Goal: Task Accomplishment & Management: Complete application form

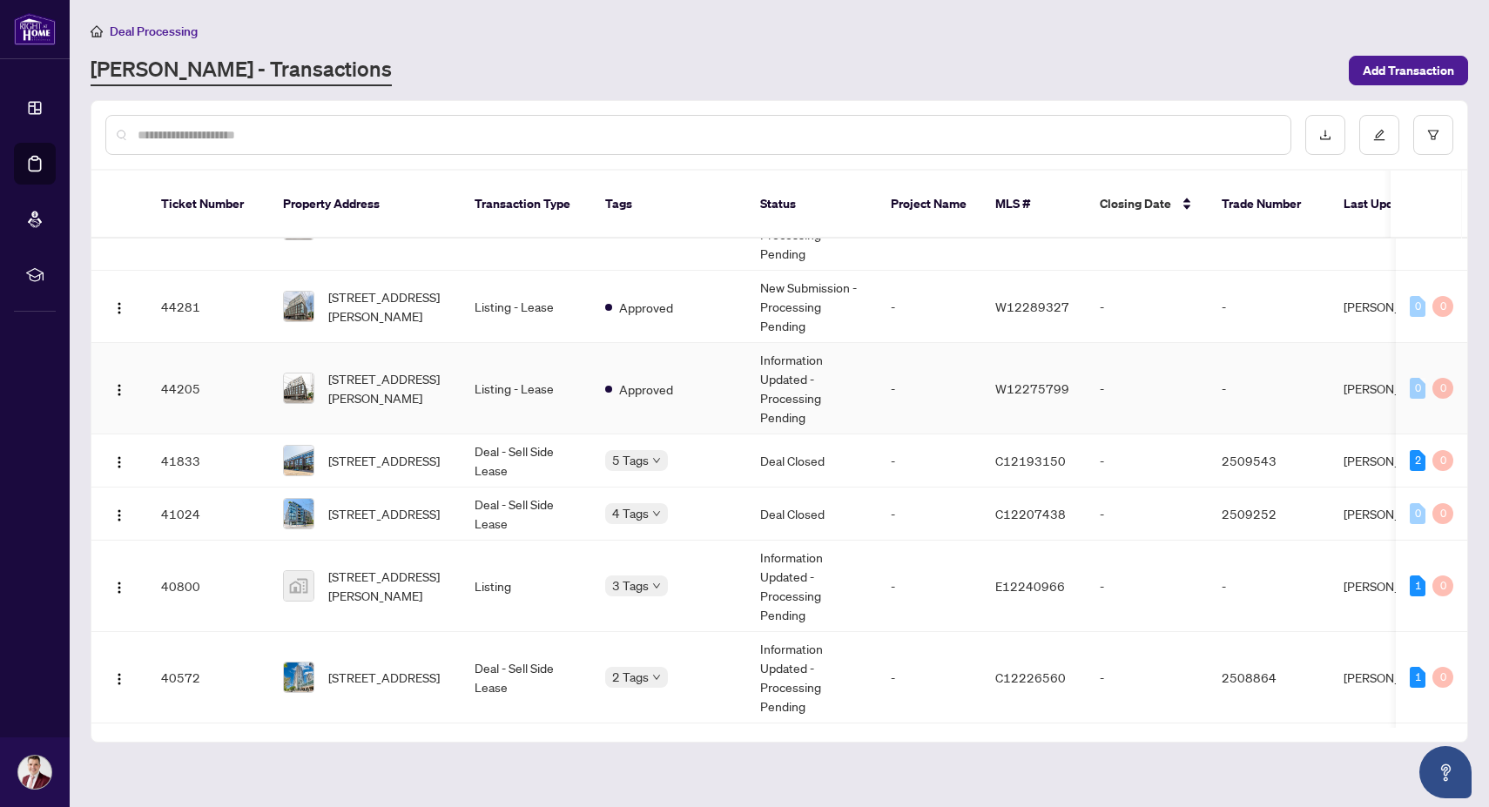
scroll to position [1095, 0]
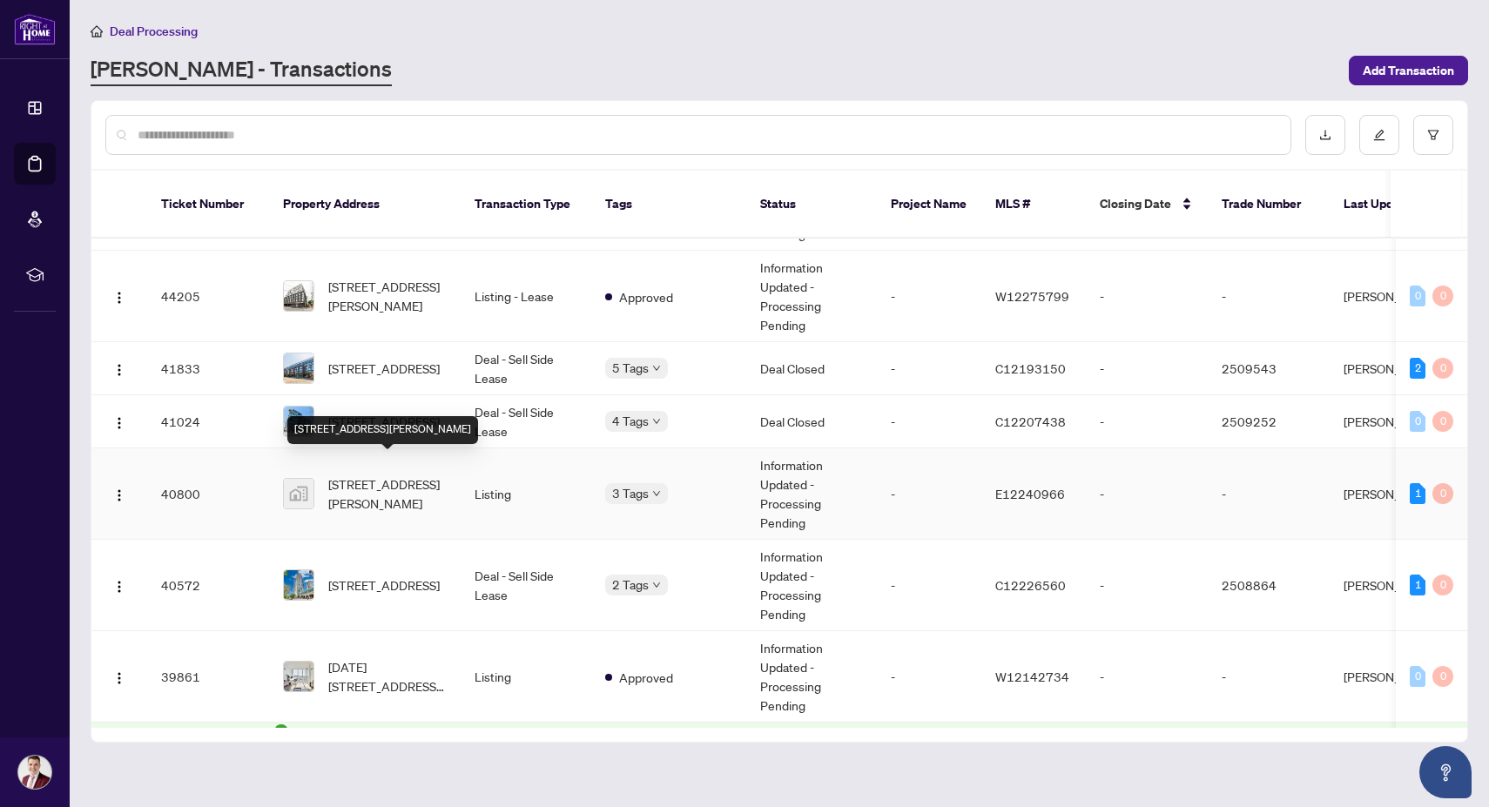
click at [431, 487] on span "[STREET_ADDRESS][PERSON_NAME]" at bounding box center [387, 493] width 118 height 38
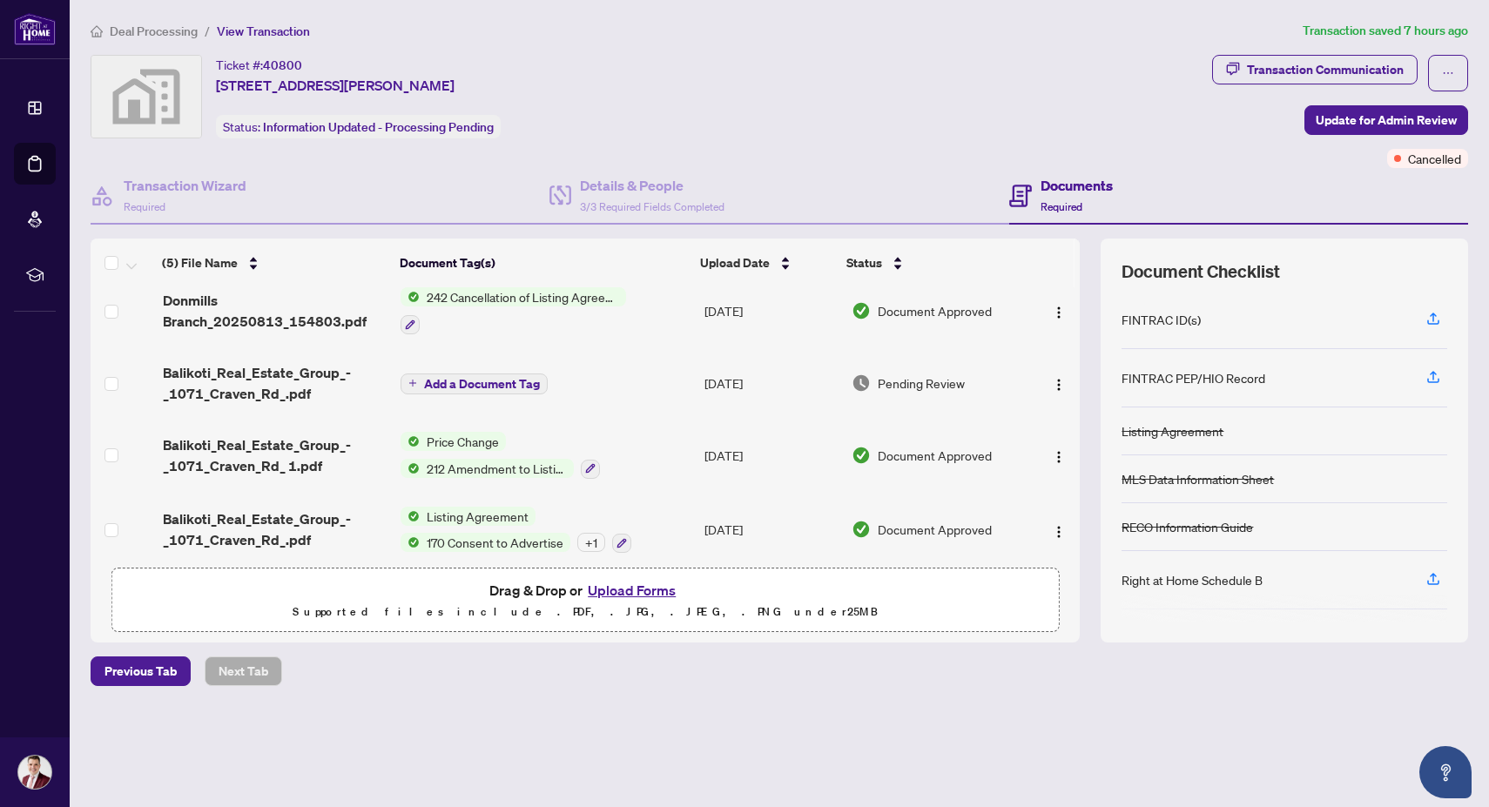
scroll to position [99, 0]
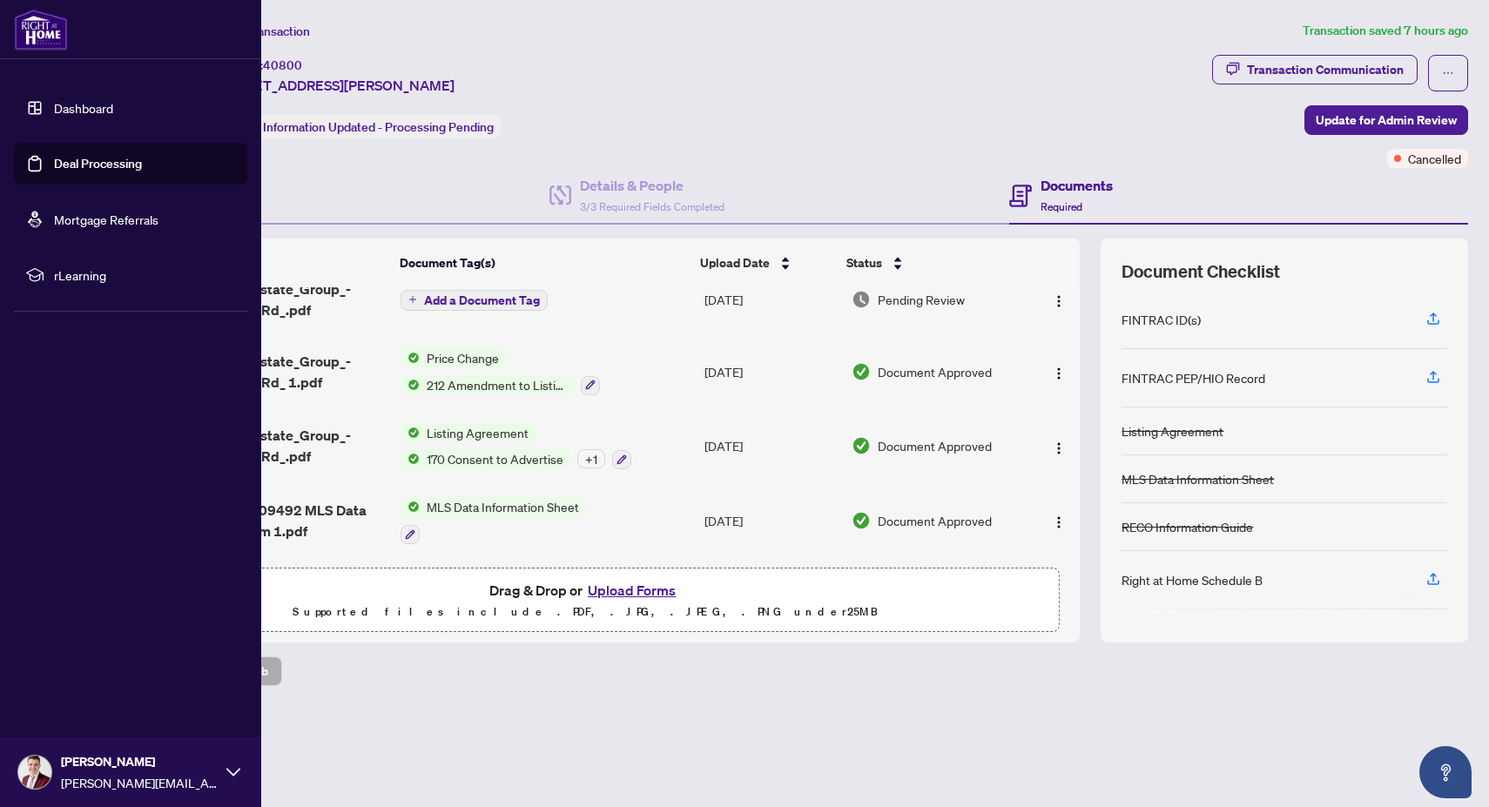
click at [54, 163] on link "Deal Processing" at bounding box center [98, 164] width 88 height 16
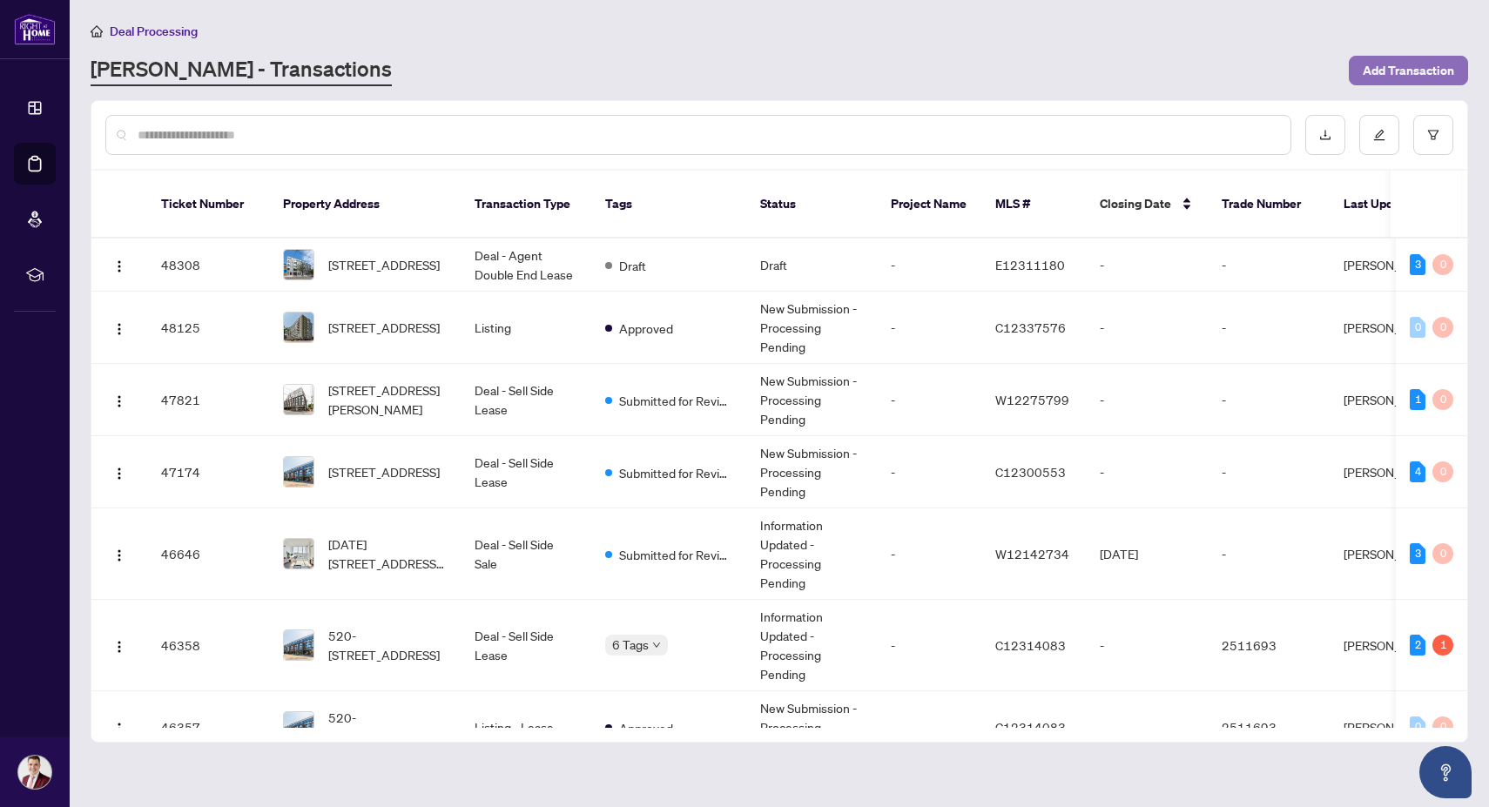
click at [1357, 64] on button "Add Transaction" at bounding box center [1407, 71] width 119 height 30
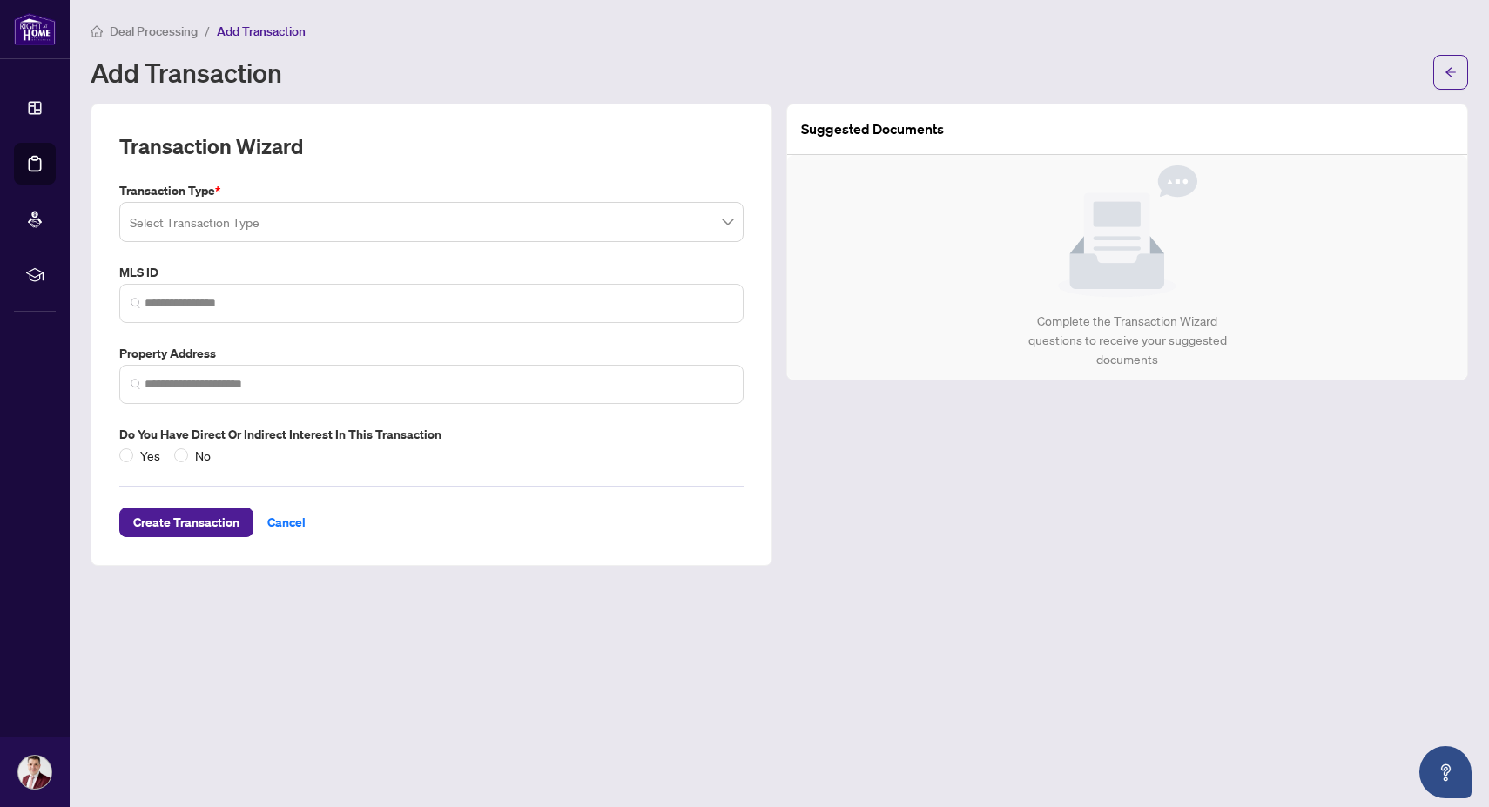
click at [367, 217] on input "search" at bounding box center [424, 224] width 588 height 38
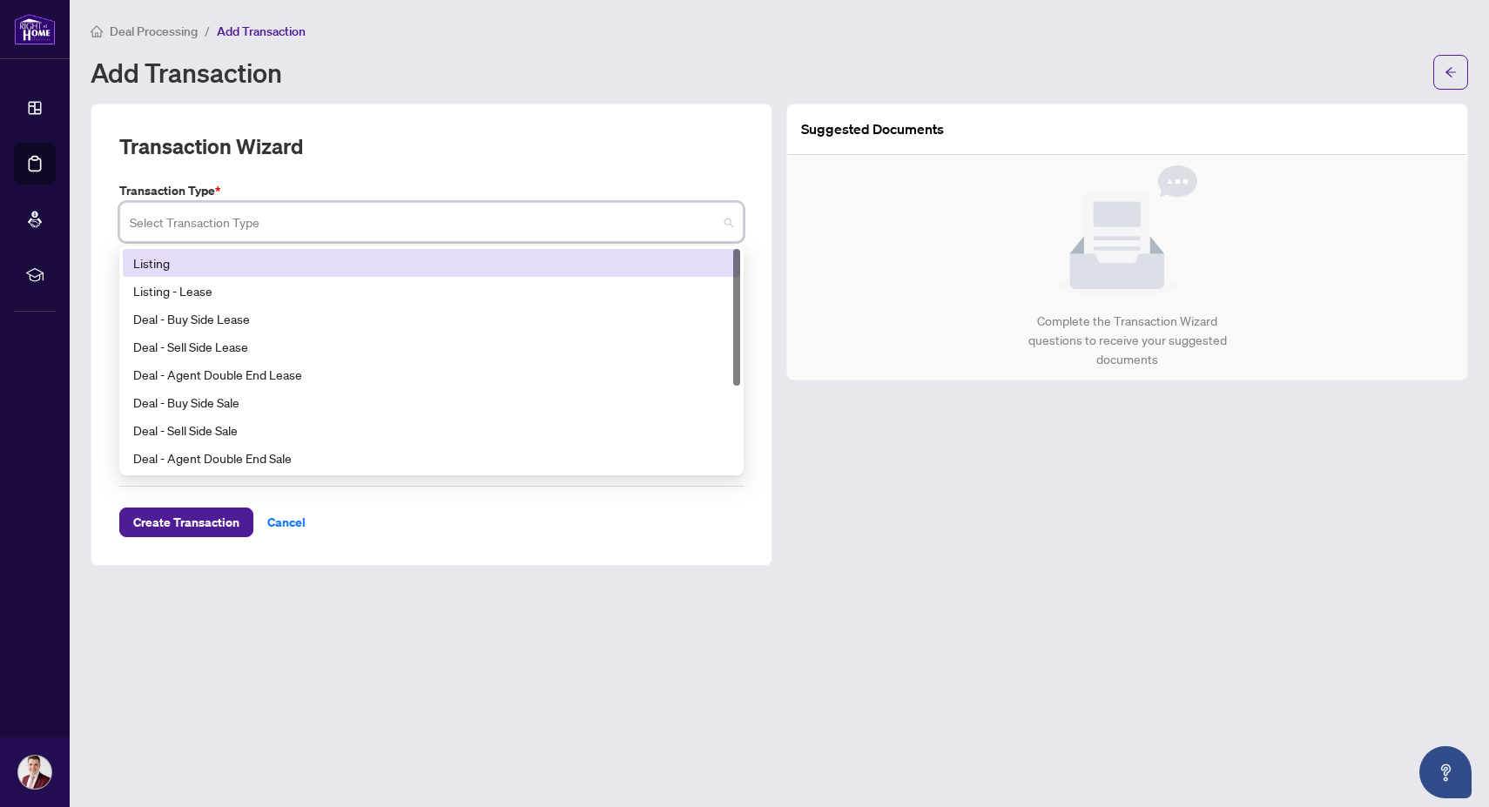
click at [320, 267] on div "Listing" at bounding box center [431, 262] width 596 height 19
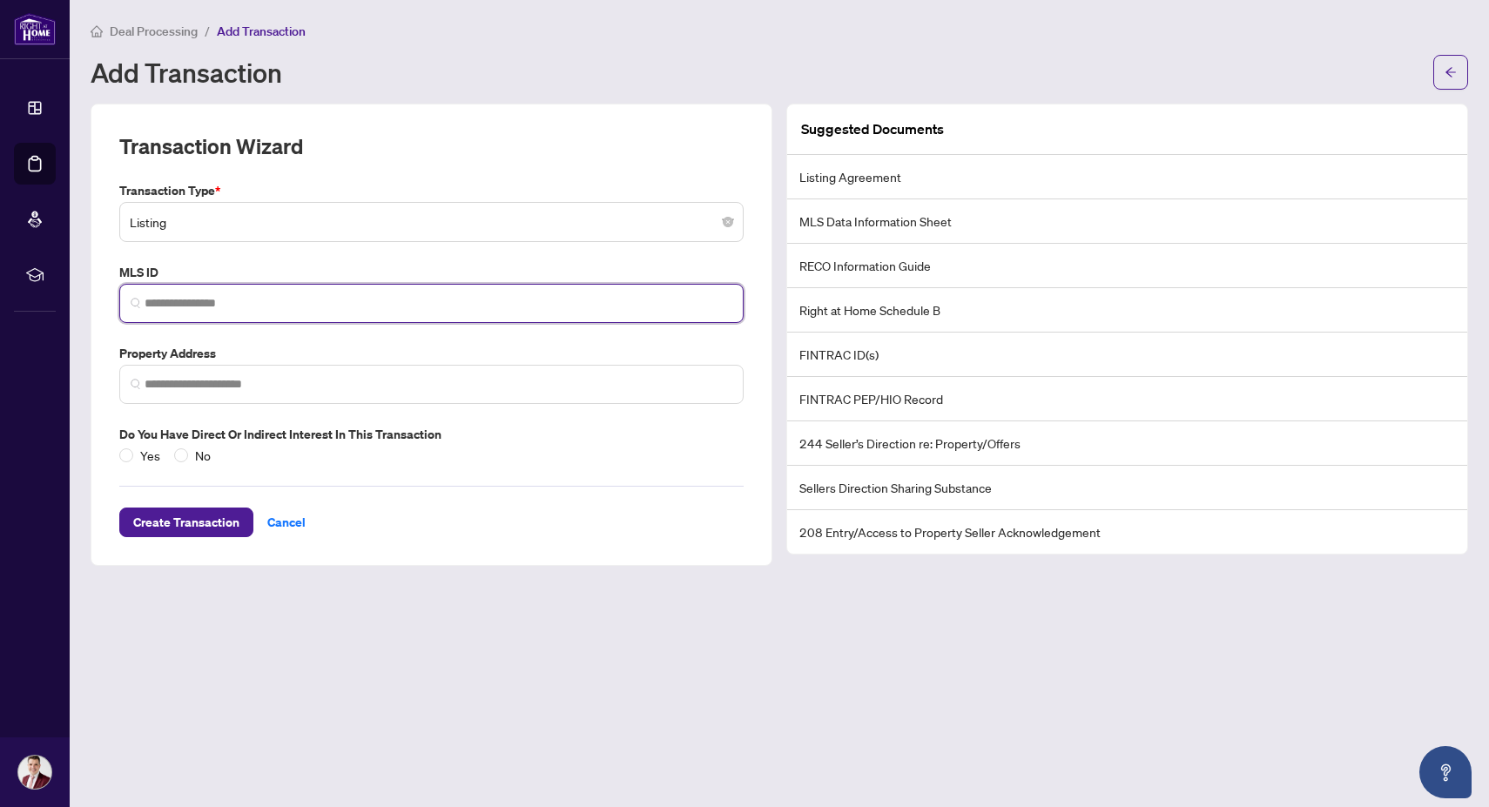
click at [254, 301] on input "search" at bounding box center [439, 303] width 588 height 18
paste input "*********"
type input "*********"
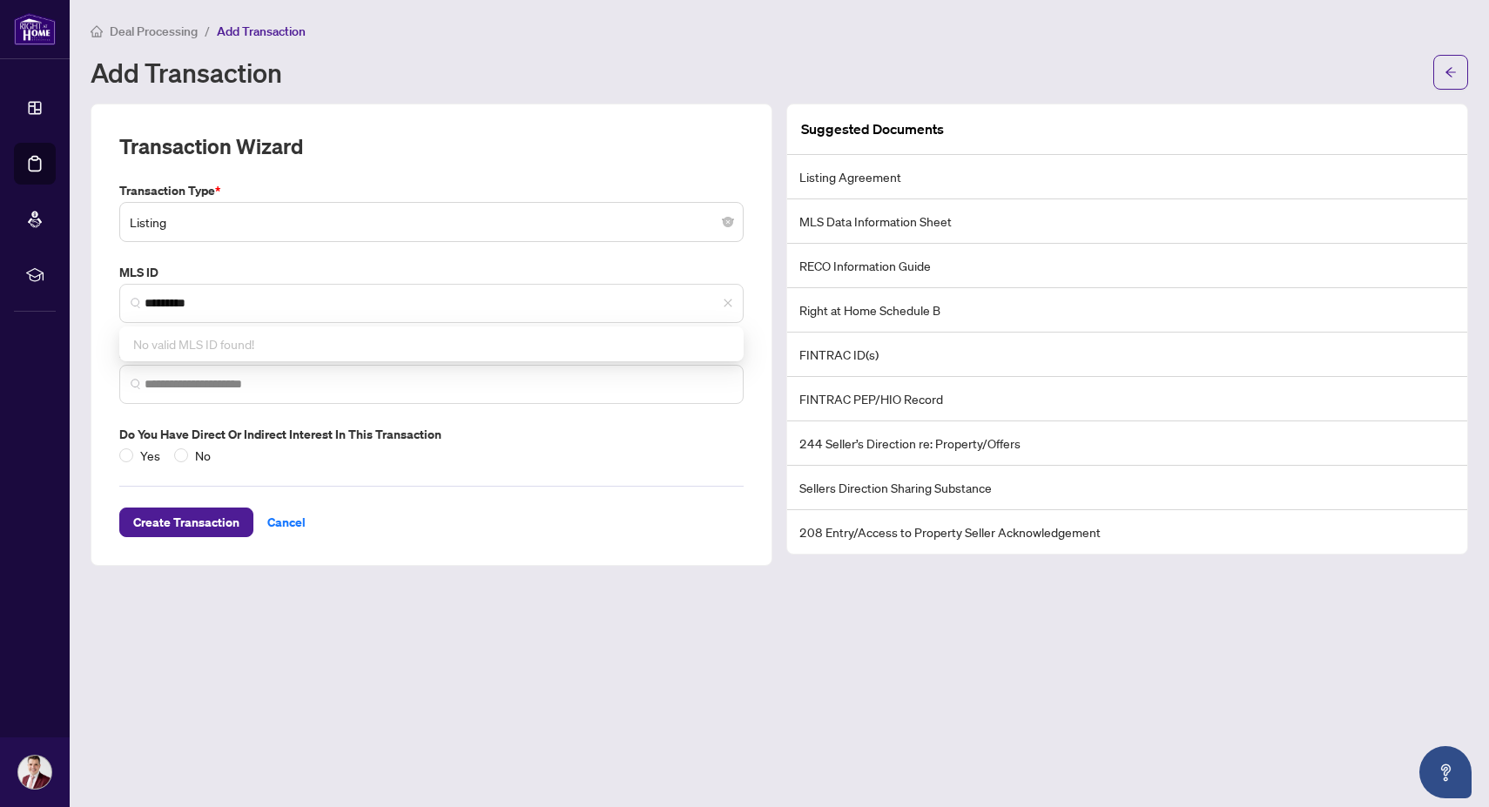
click at [552, 455] on div "Yes No" at bounding box center [431, 455] width 624 height 19
